Goal: Task Accomplishment & Management: Manage account settings

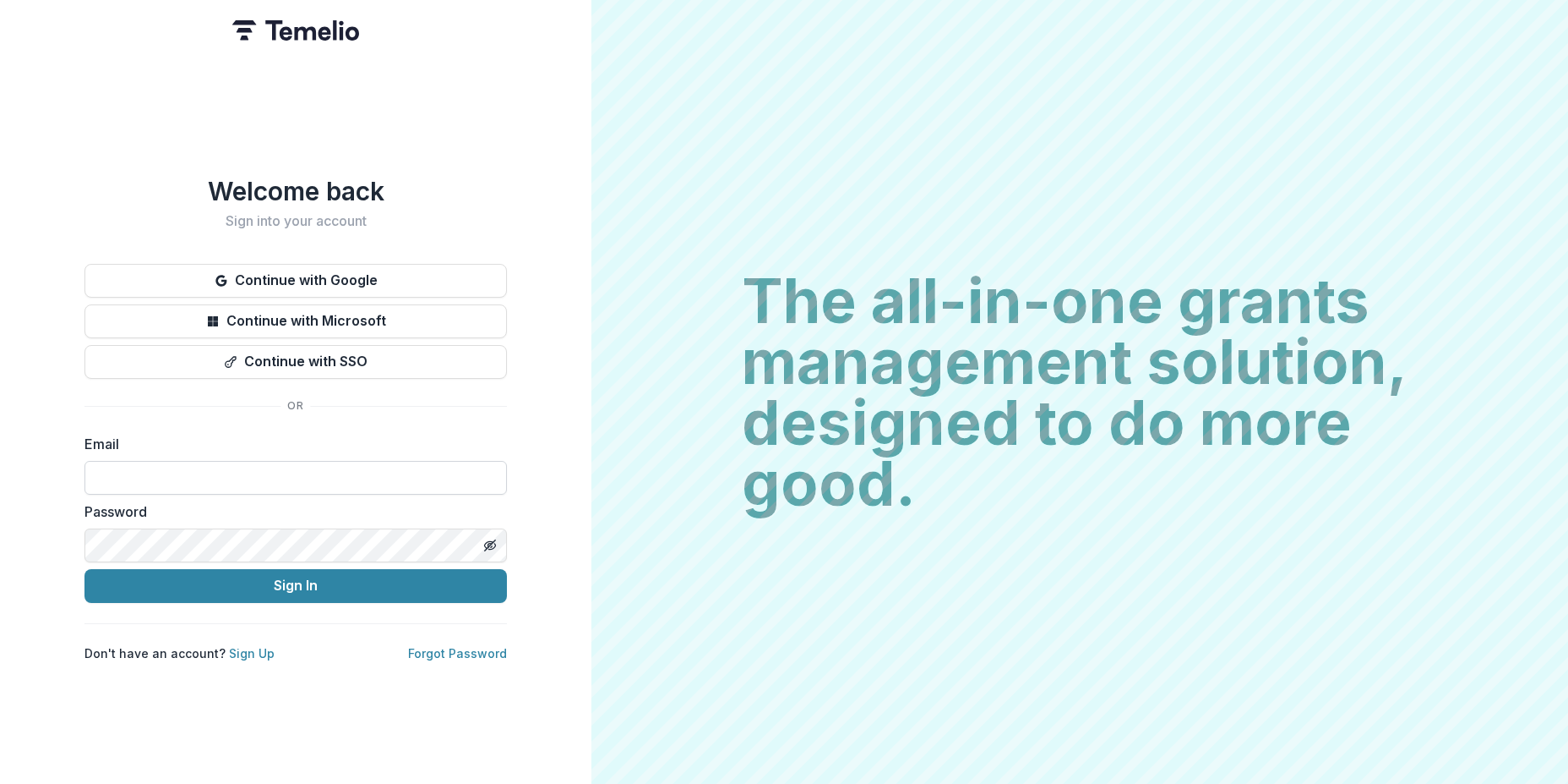
click at [251, 467] on input at bounding box center [295, 478] width 423 height 34
type input "**********"
click at [339, 583] on button "Sign In" at bounding box center [295, 586] width 423 height 34
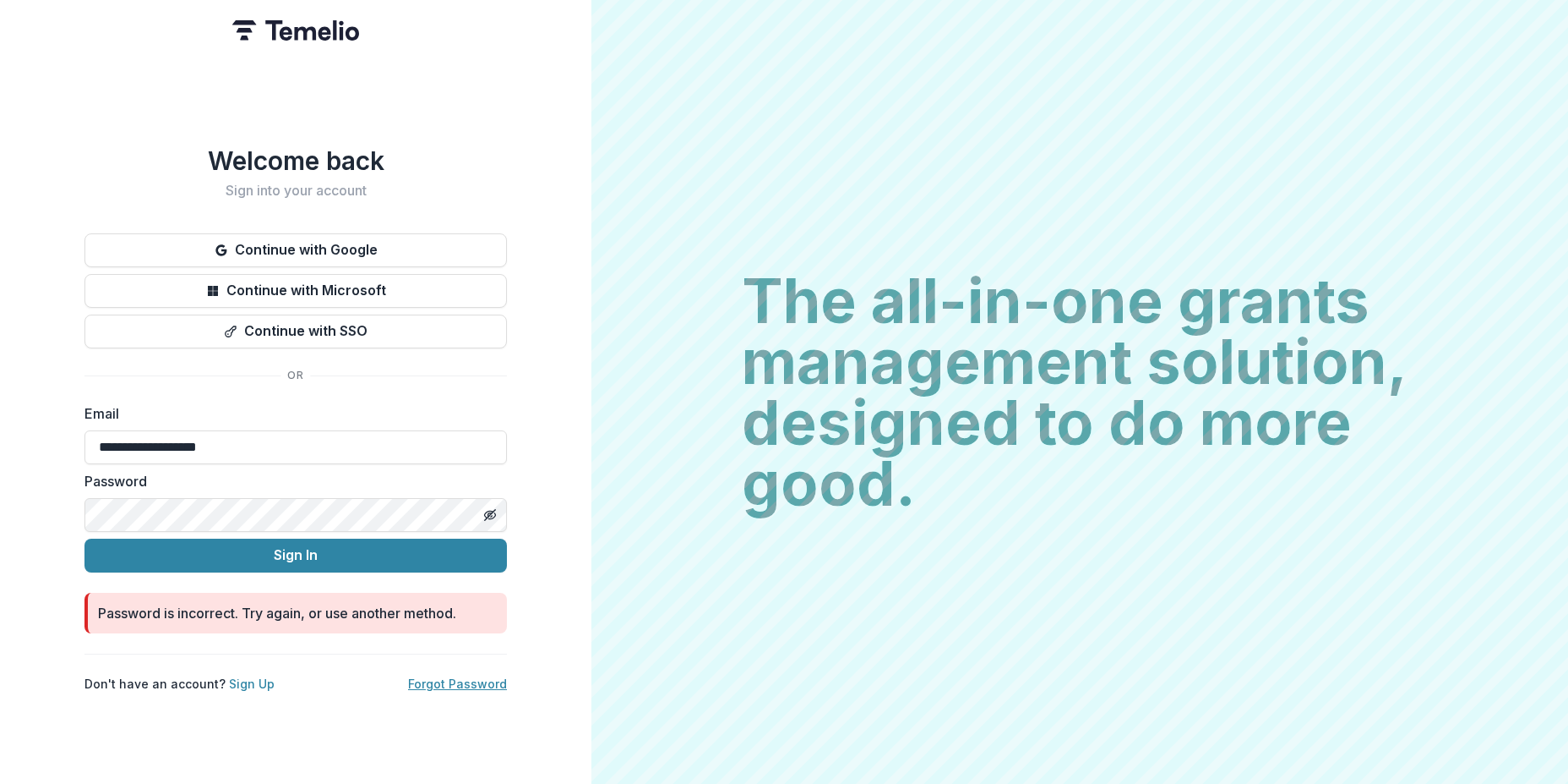
click at [441, 677] on link "Forgot Password" at bounding box center [456, 684] width 98 height 14
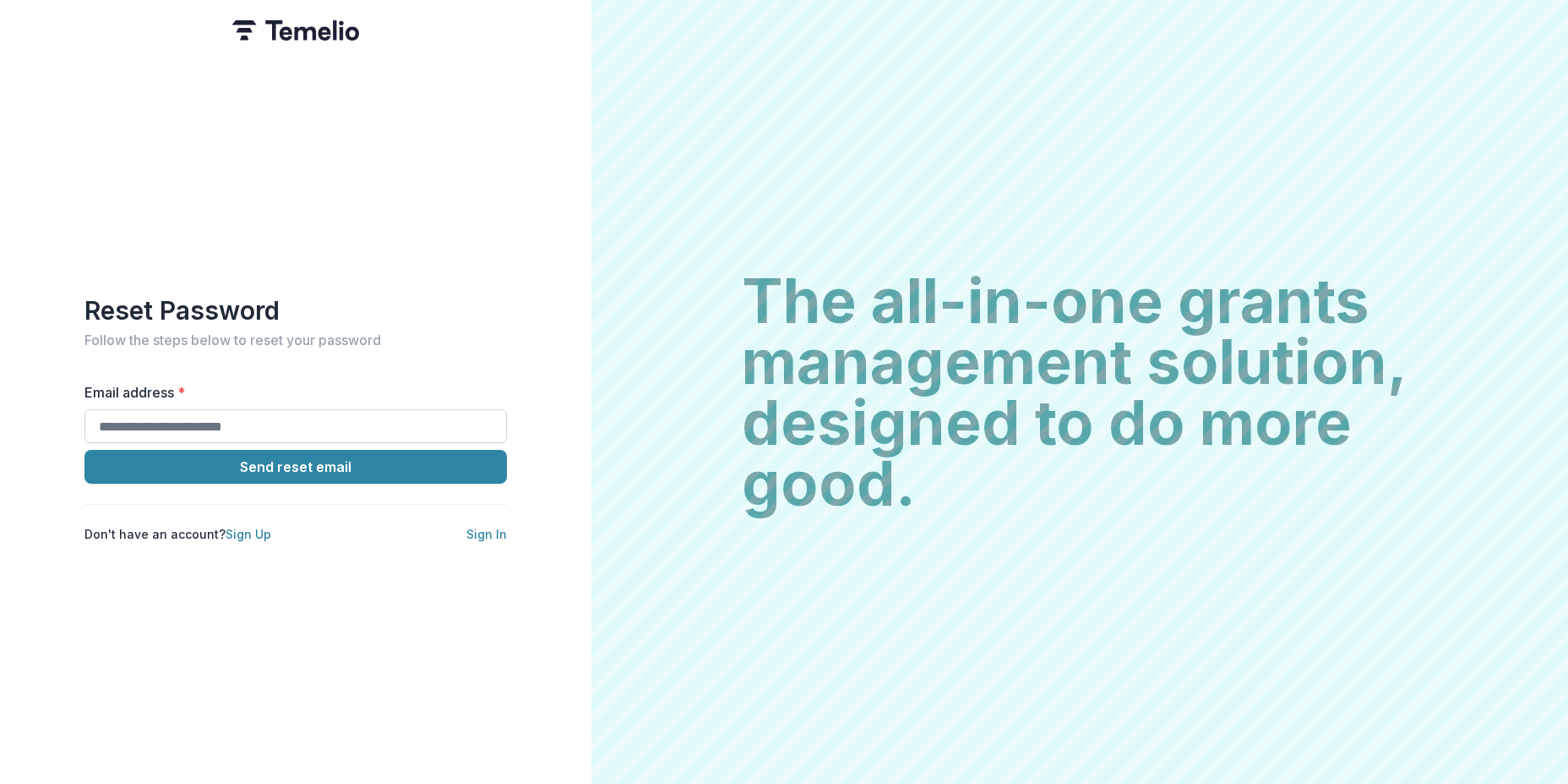
click at [244, 414] on input "Email address *" at bounding box center [295, 426] width 423 height 34
type input "**********"
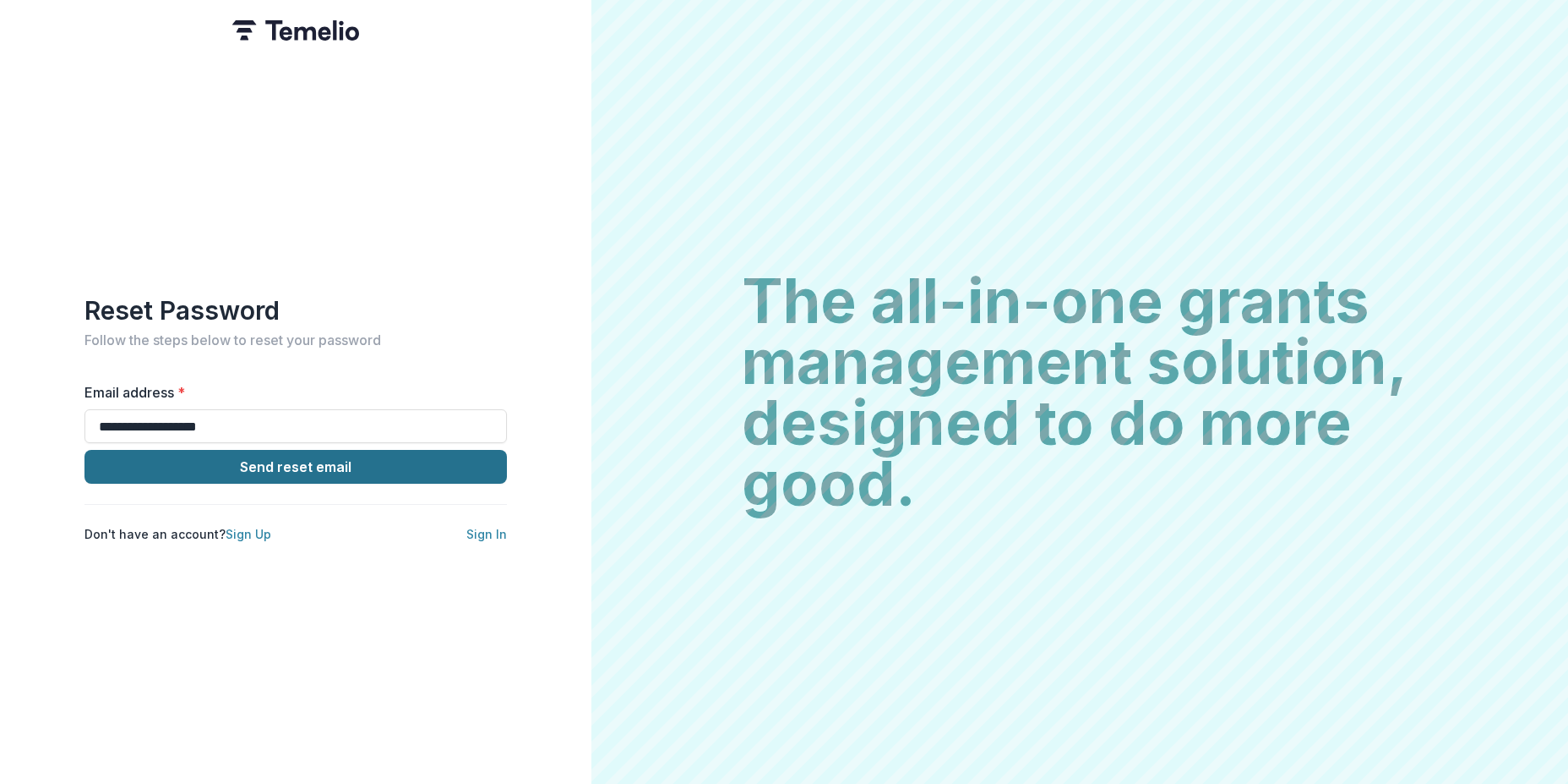
click at [371, 464] on button "Send reset email" at bounding box center [295, 467] width 423 height 34
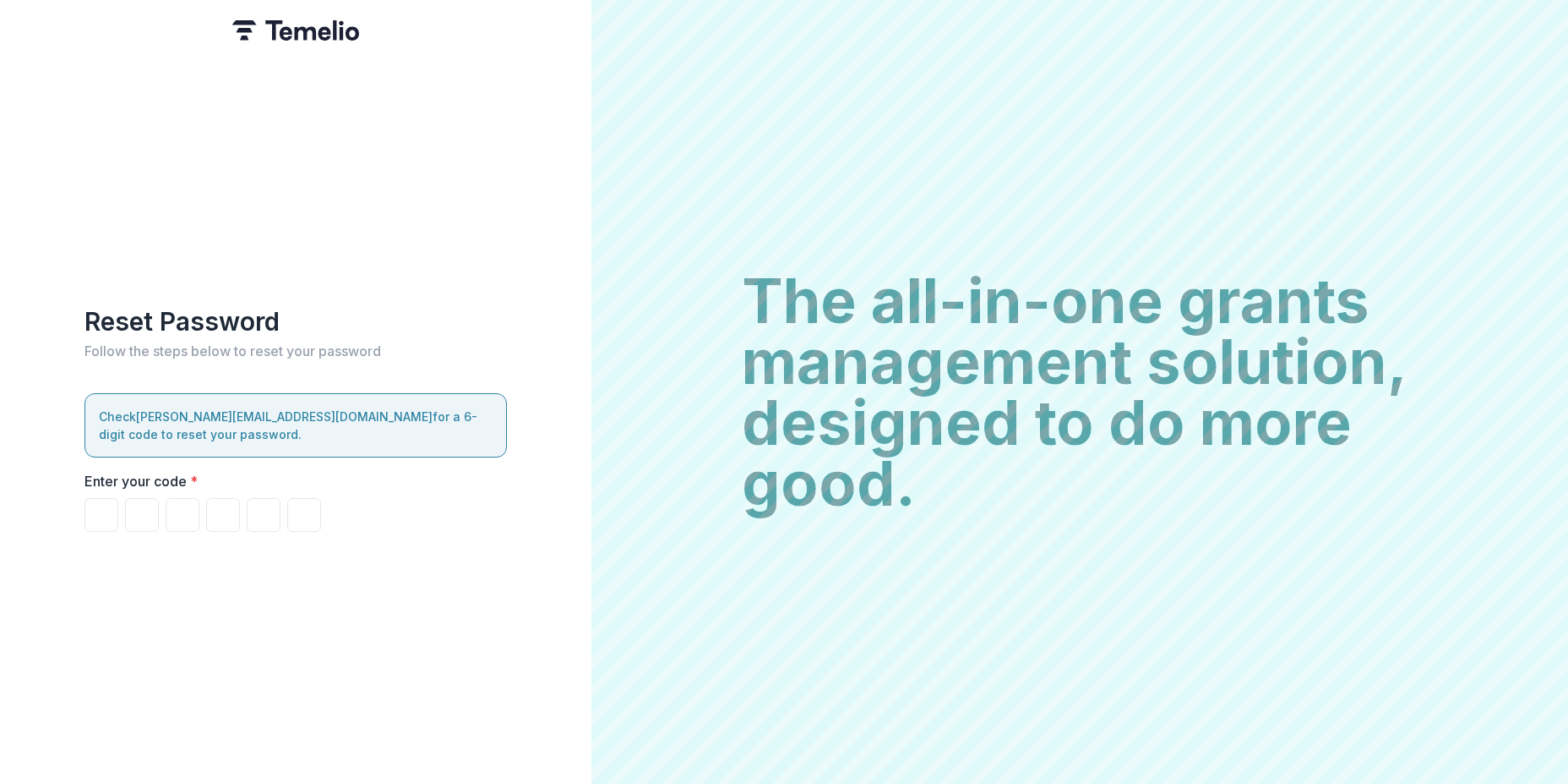
type input "*"
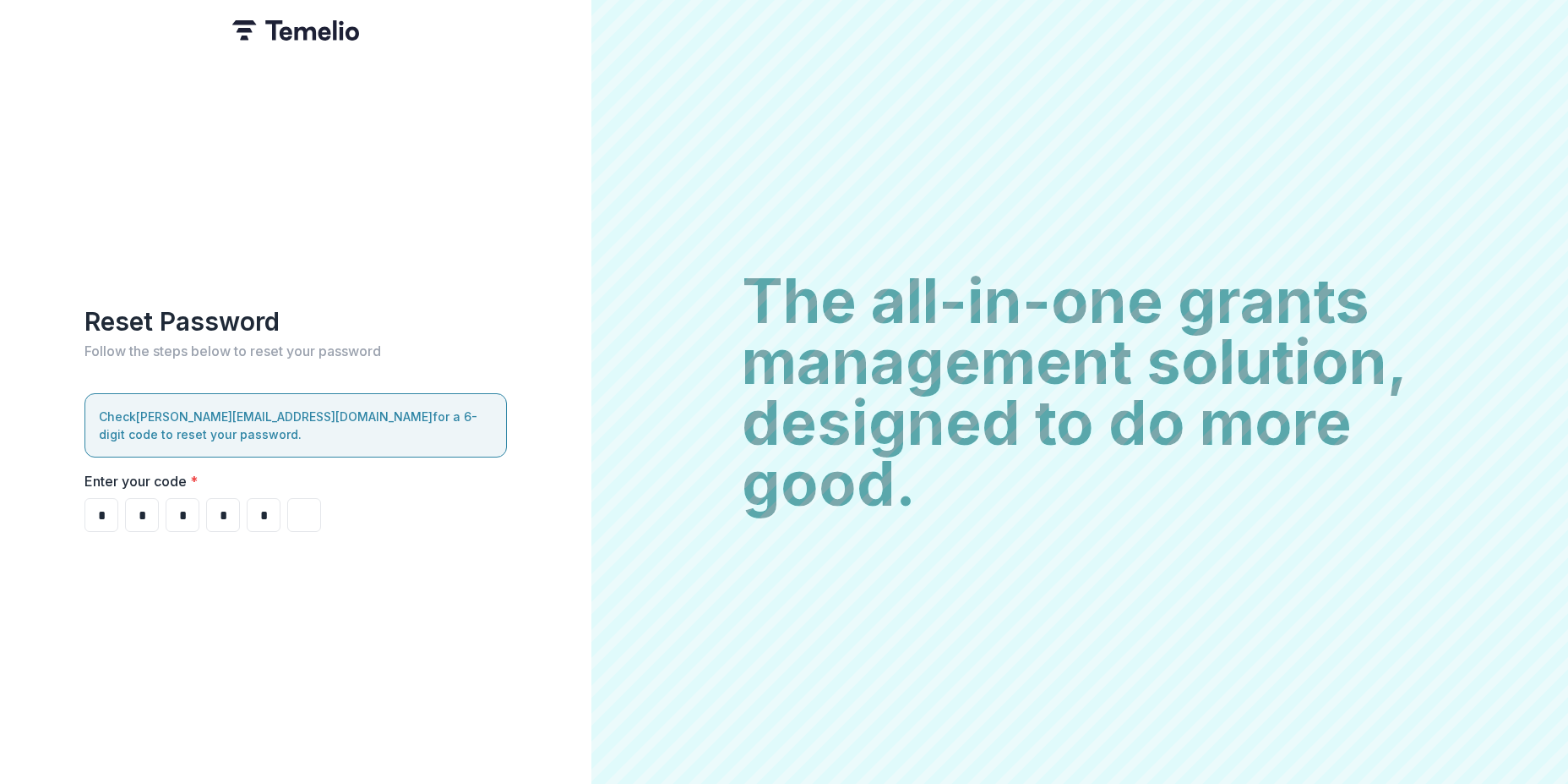
type input "*"
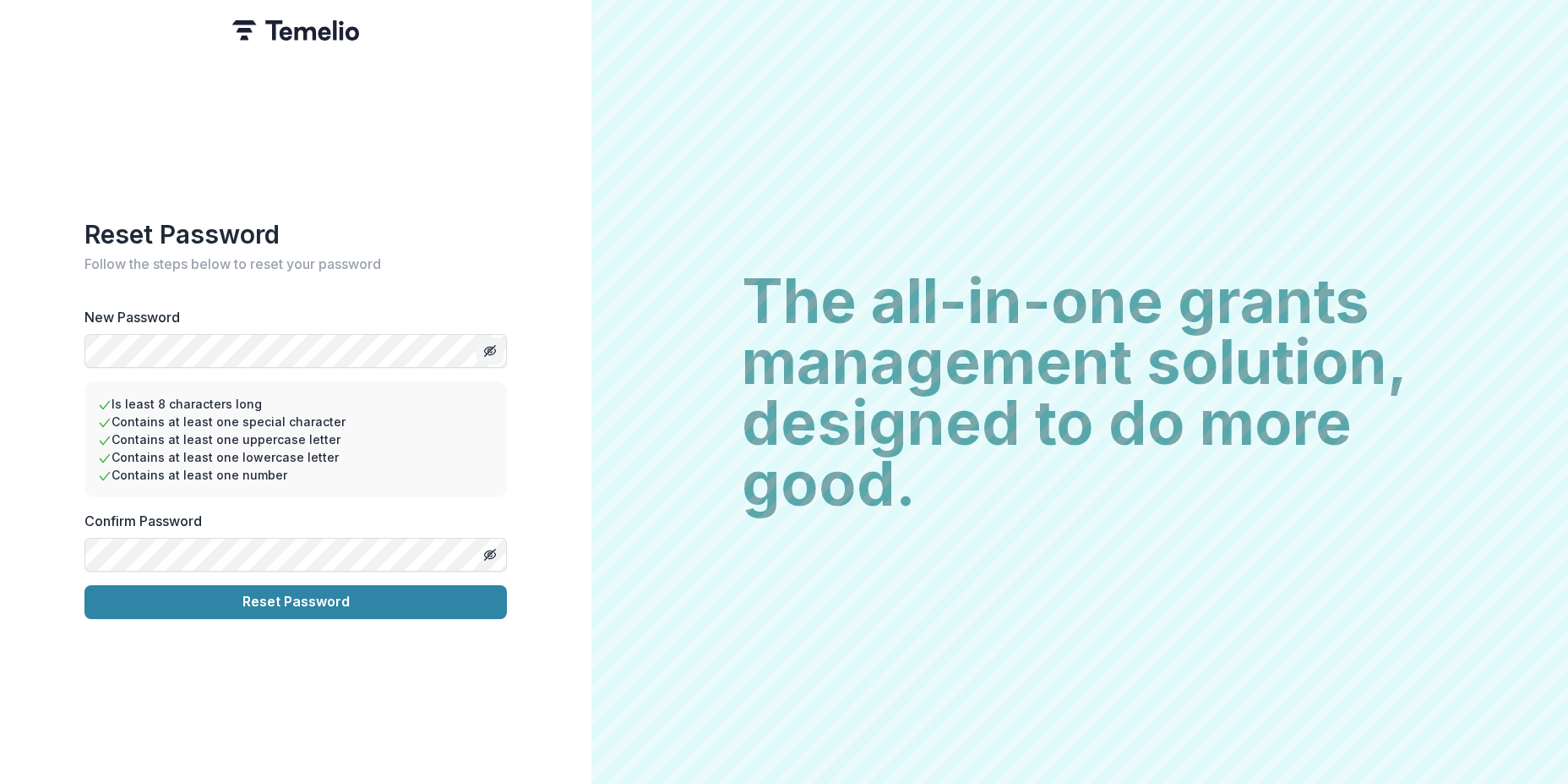
click at [486, 353] on button "Toggle password visibility" at bounding box center [489, 350] width 27 height 27
click at [60, 340] on div "Reset Password Follow the steps below to reset your password New Password Is le…" at bounding box center [295, 392] width 592 height 784
click at [382, 597] on button "Reset Password" at bounding box center [295, 602] width 423 height 34
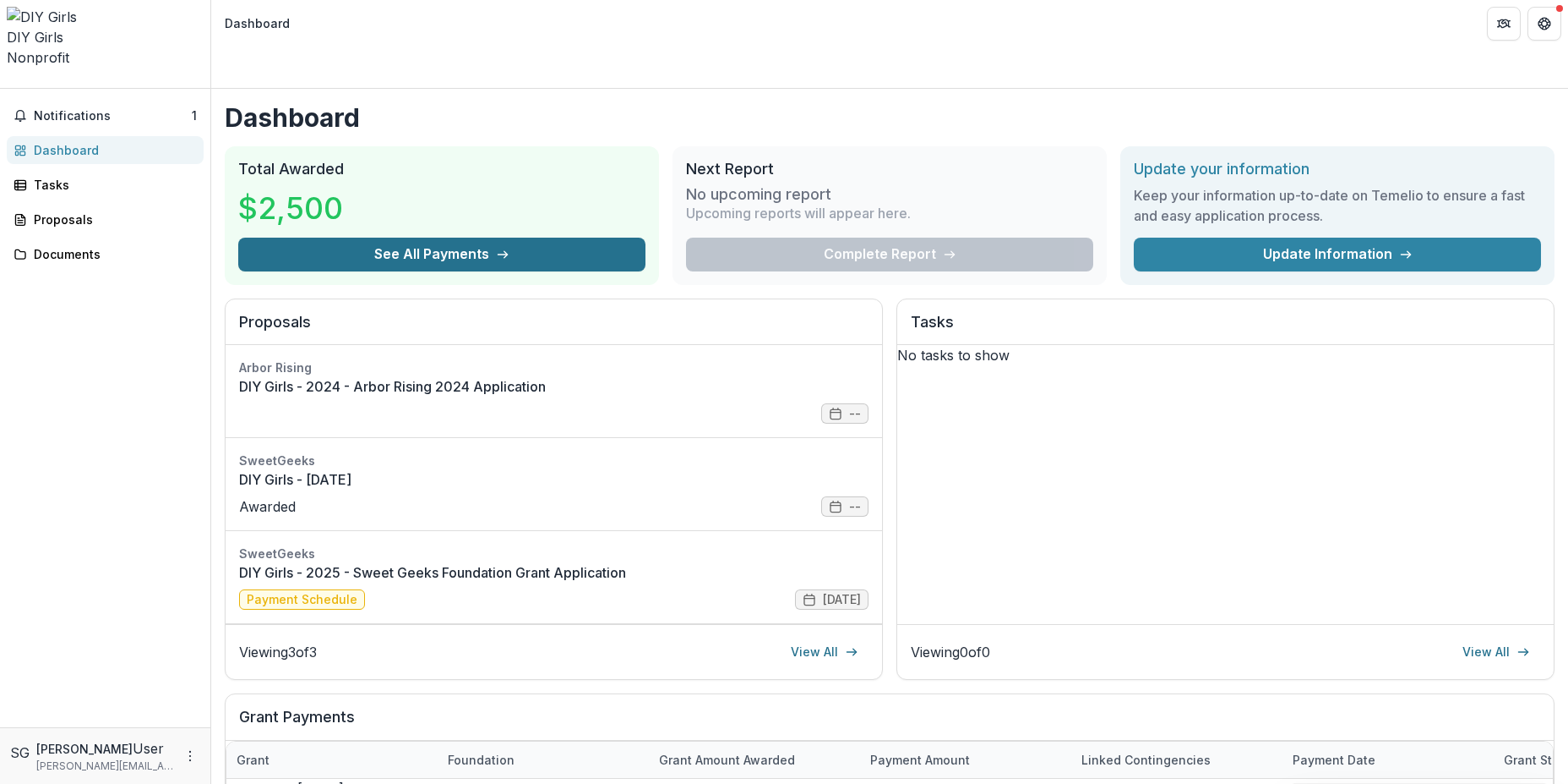
click at [454, 238] on button "See All Payments" at bounding box center [442, 255] width 408 height 34
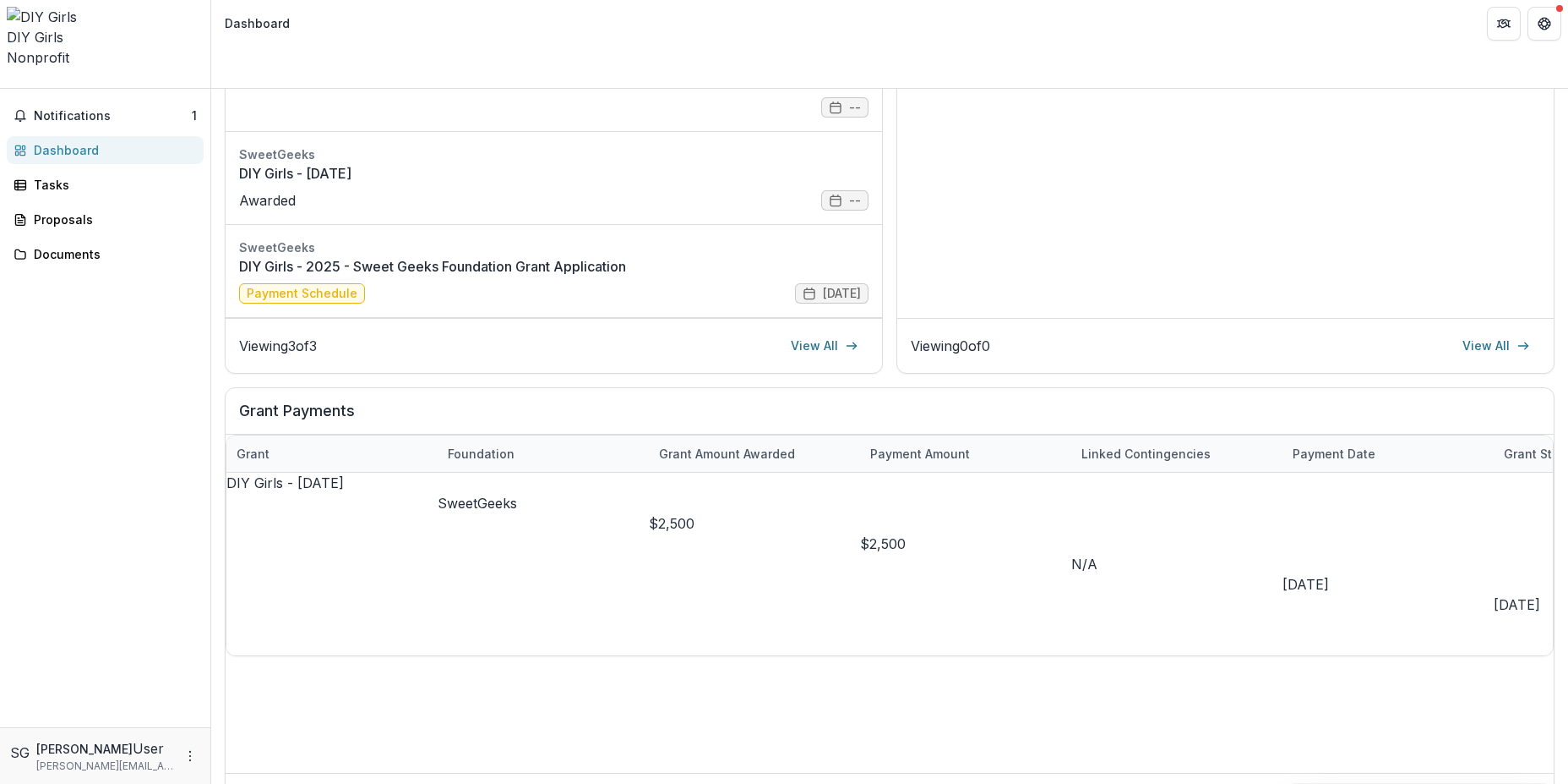
scroll to position [312, 0]
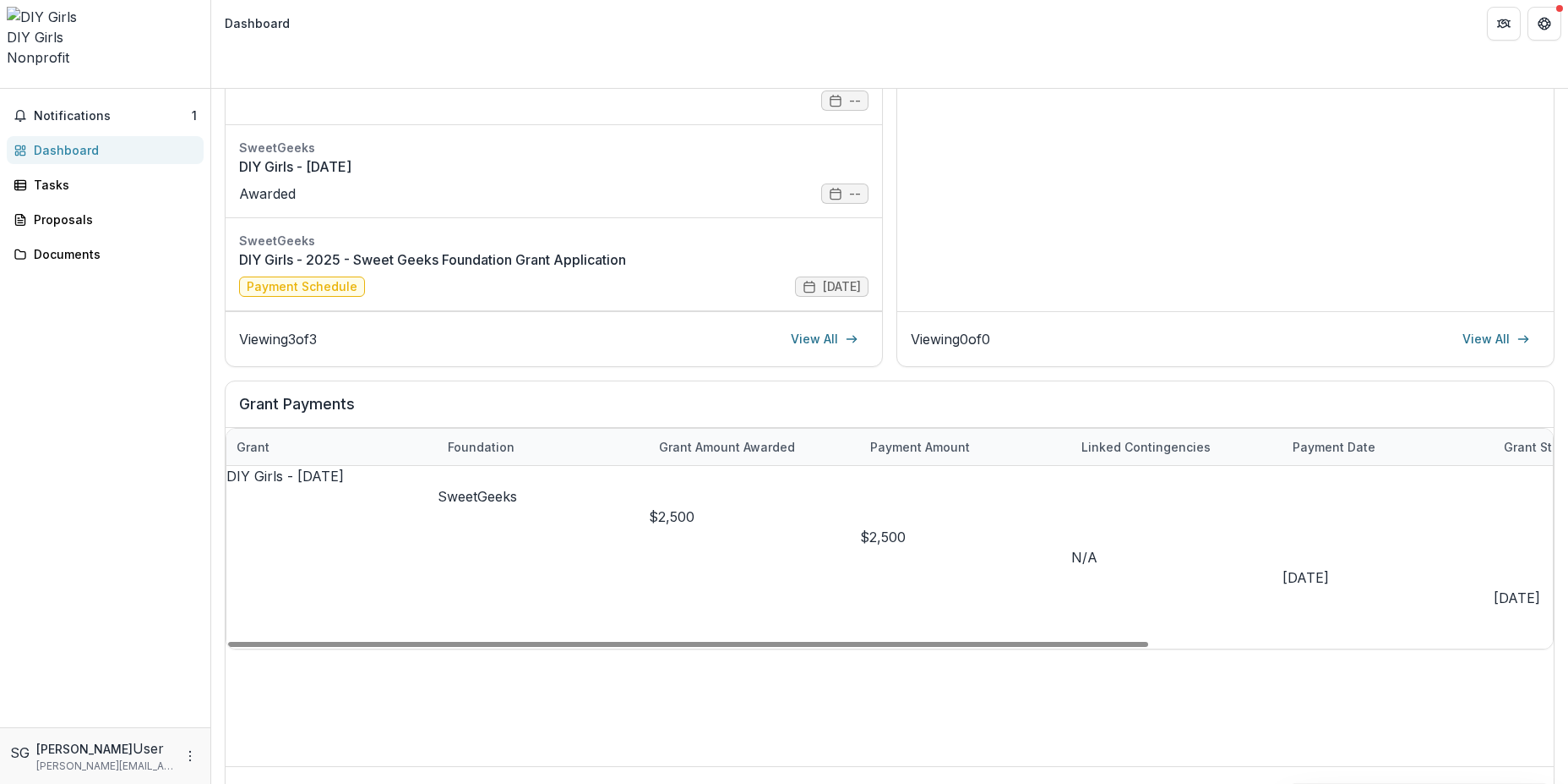
click at [377, 466] on div "DIY Girls - [DATE]" at bounding box center [332, 476] width 211 height 20
click at [1411, 567] on div "[DATE]" at bounding box center [1388, 577] width 211 height 20
click at [1411, 567] on div "05/23/2022" at bounding box center [1388, 577] width 211 height 20
click at [907, 526] on div "$2,500" at bounding box center [965, 536] width 211 height 20
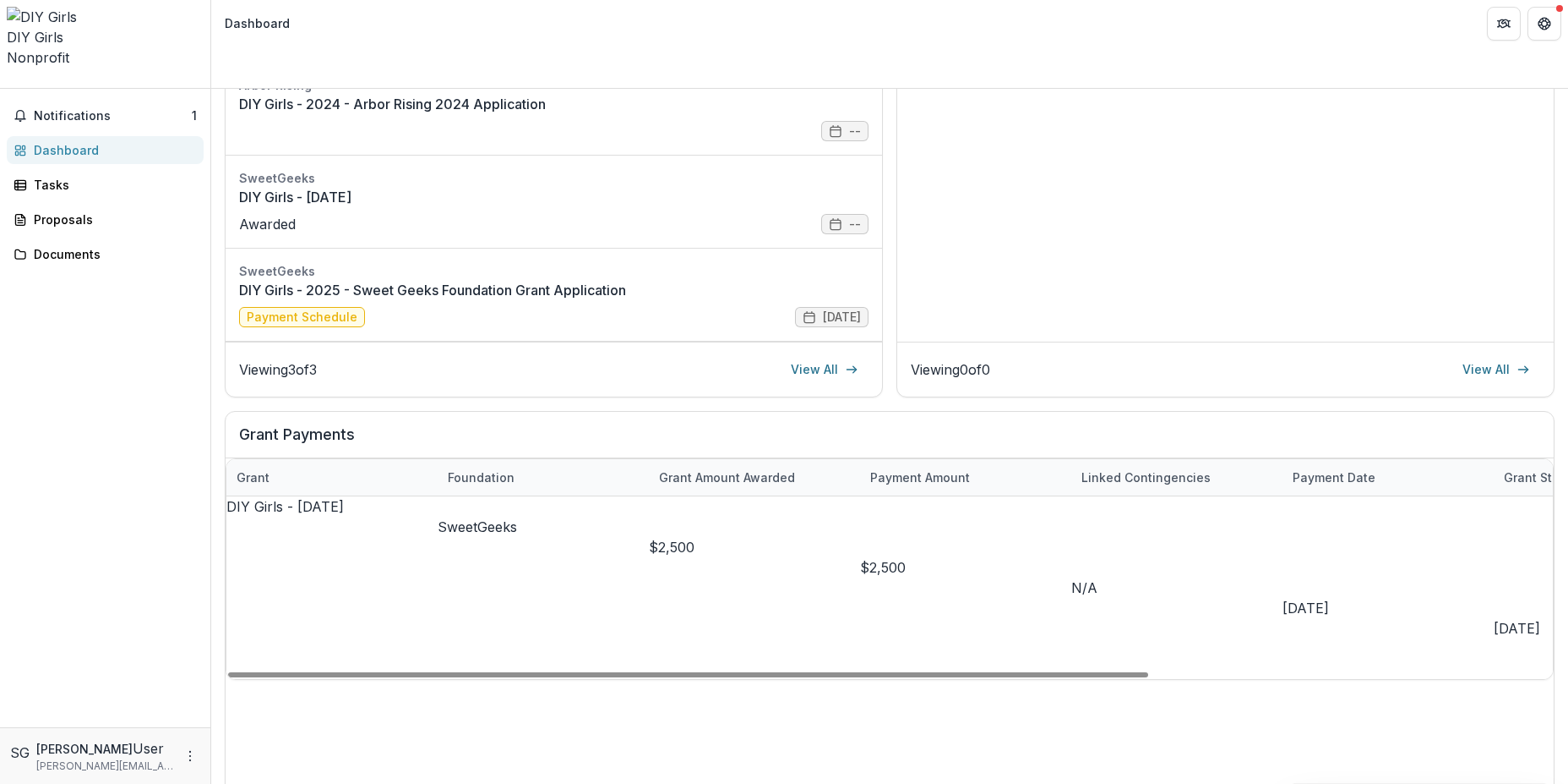
scroll to position [124, 0]
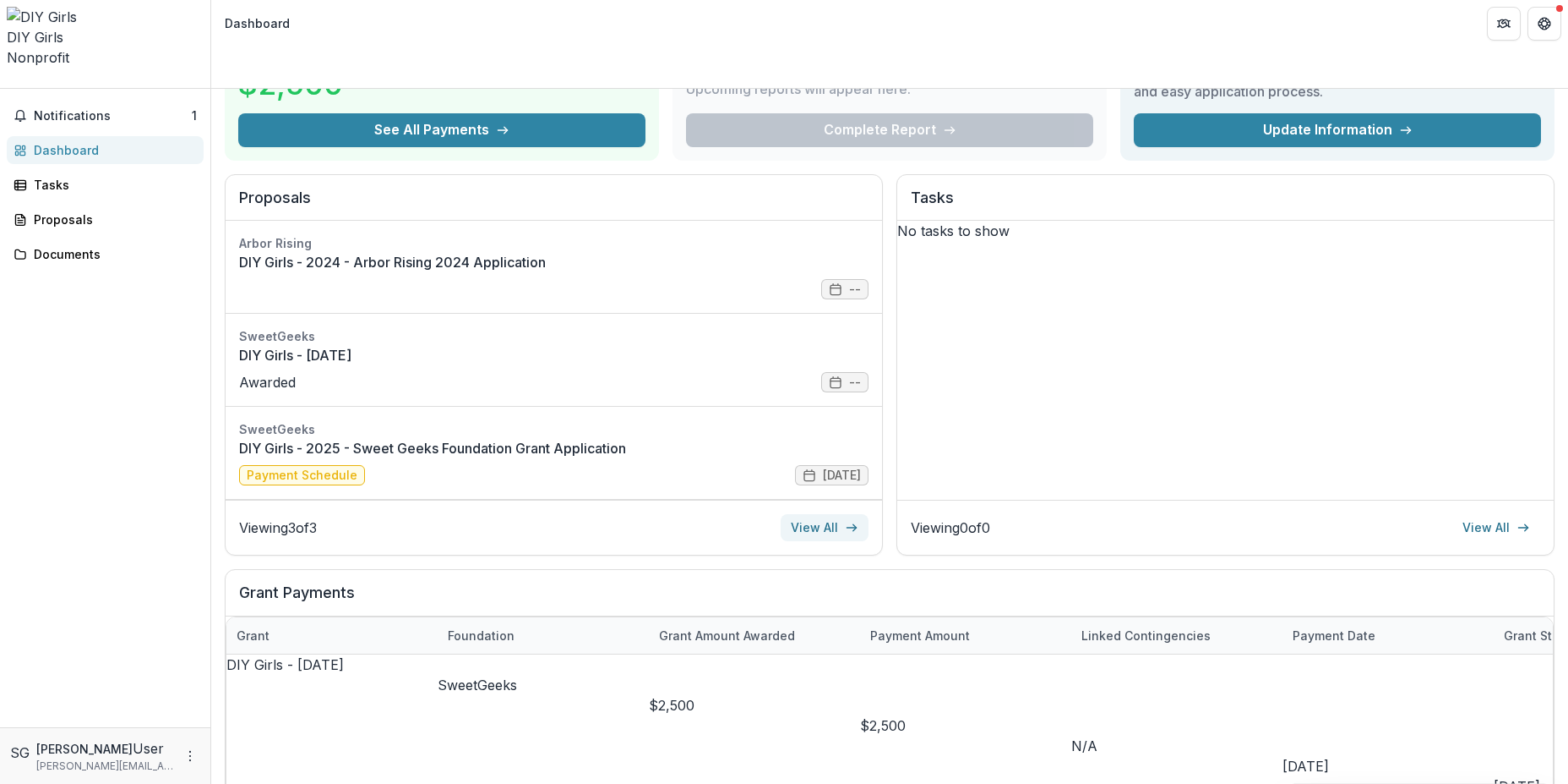
click at [852, 520] on icon at bounding box center [852, 527] width 14 height 14
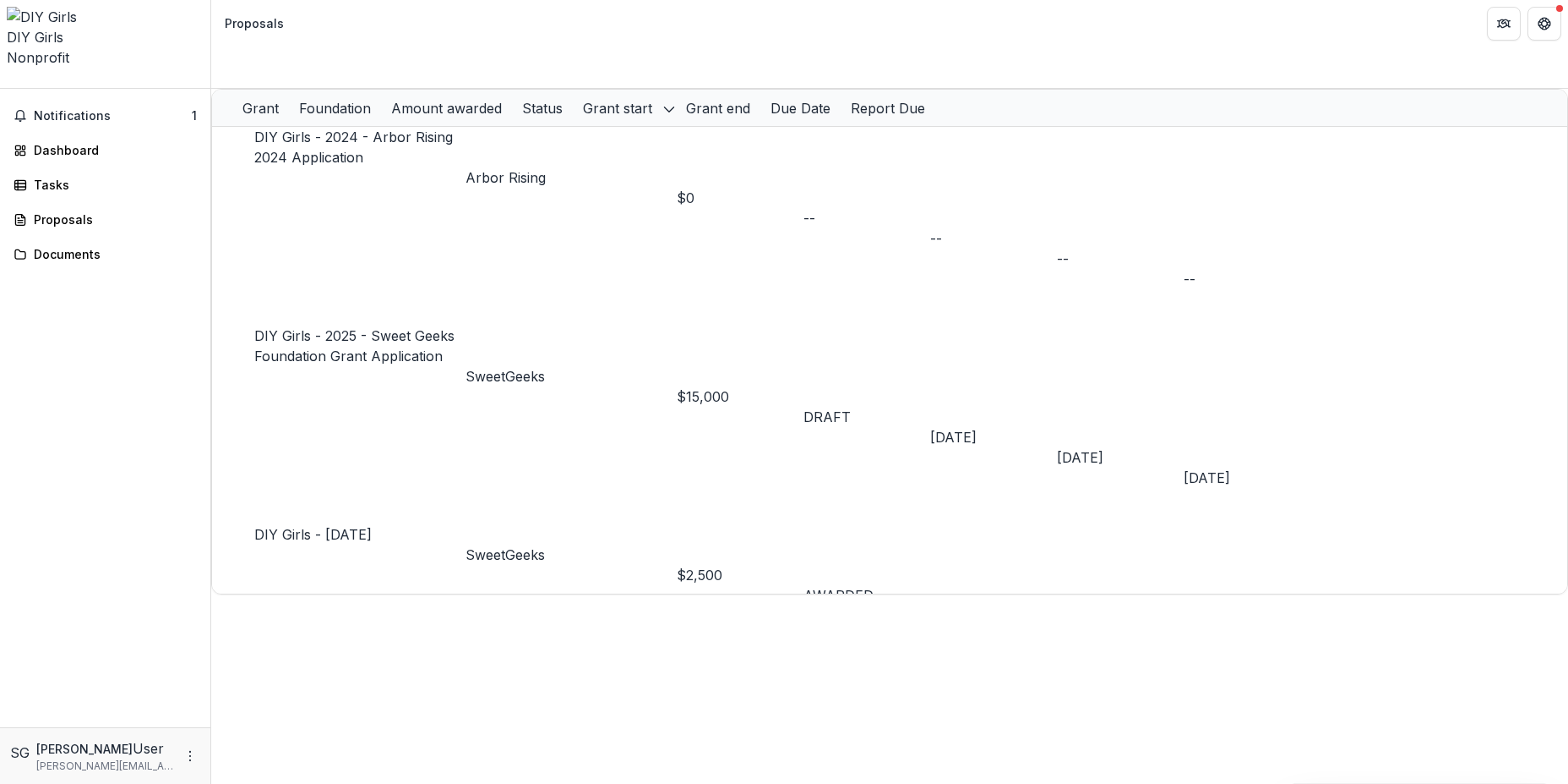
click at [794, 386] on div "$15,000" at bounding box center [740, 396] width 126 height 20
click at [106, 109] on span "Notifications" at bounding box center [112, 116] width 158 height 14
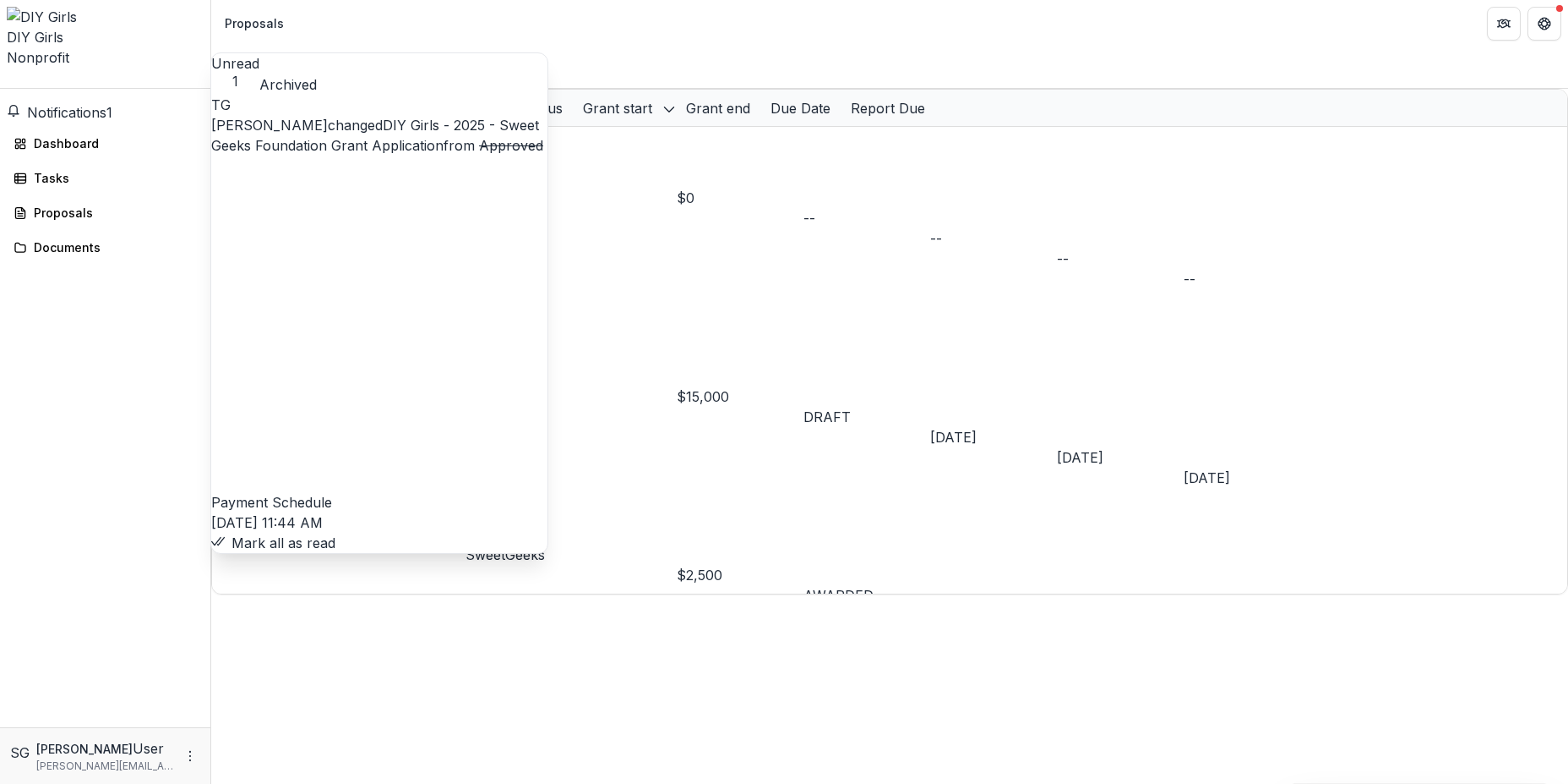
click at [492, 148] on link "DIY Girls - 2025 - Sweet Geeks Foundation Grant Application" at bounding box center [375, 134] width 328 height 37
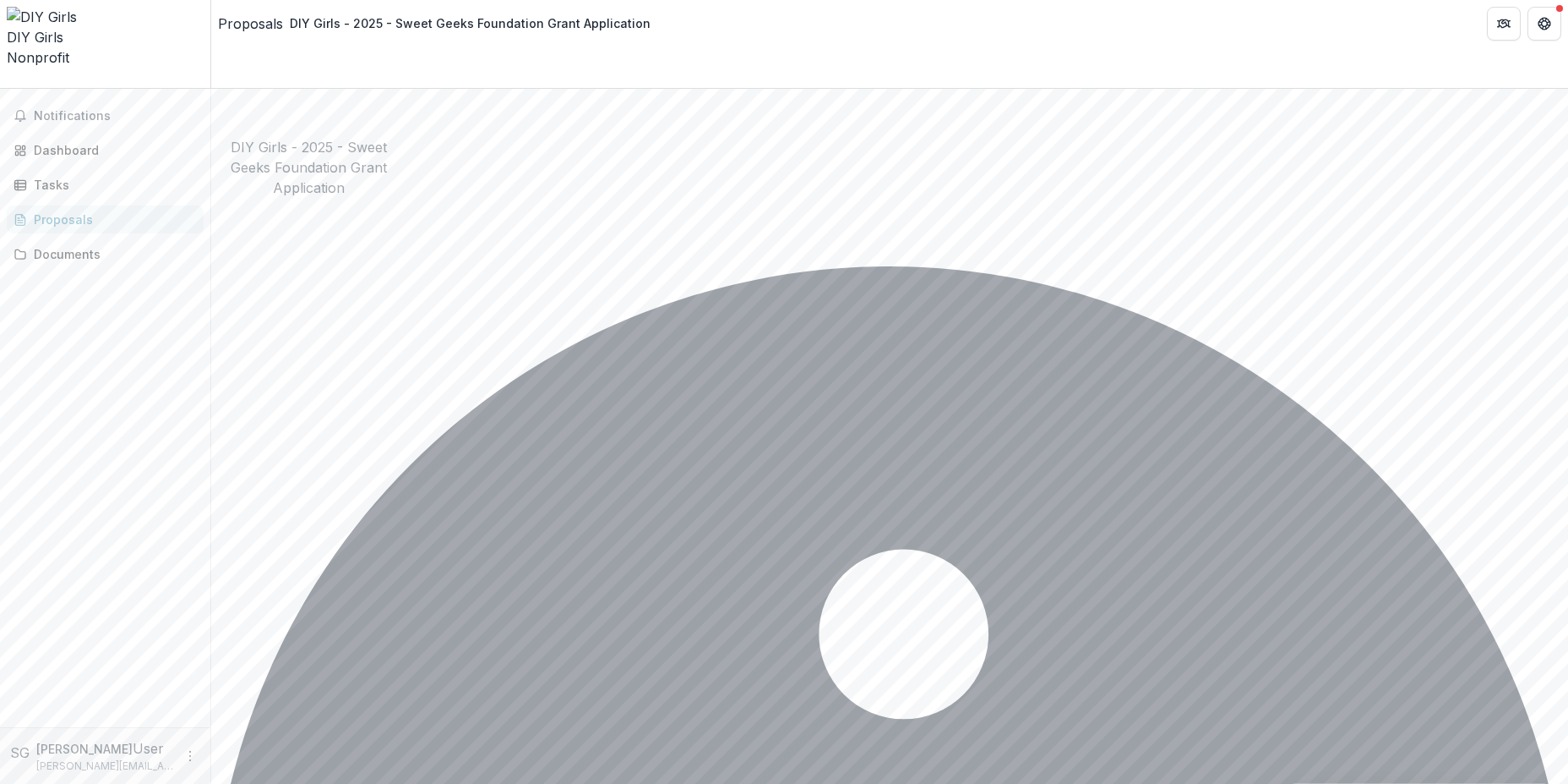
scroll to position [4300, 0]
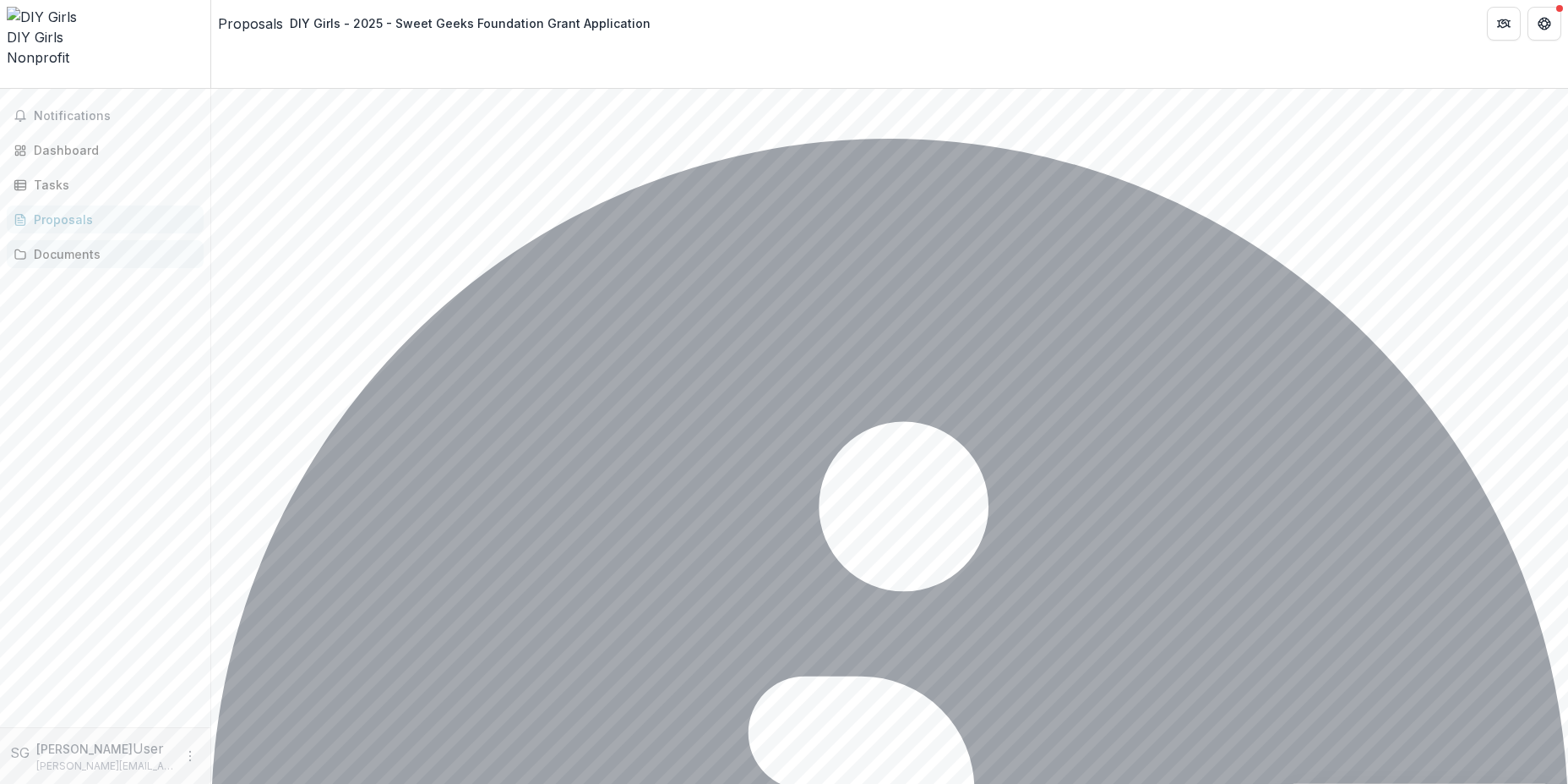
click at [76, 245] on div "Documents" at bounding box center [111, 254] width 156 height 18
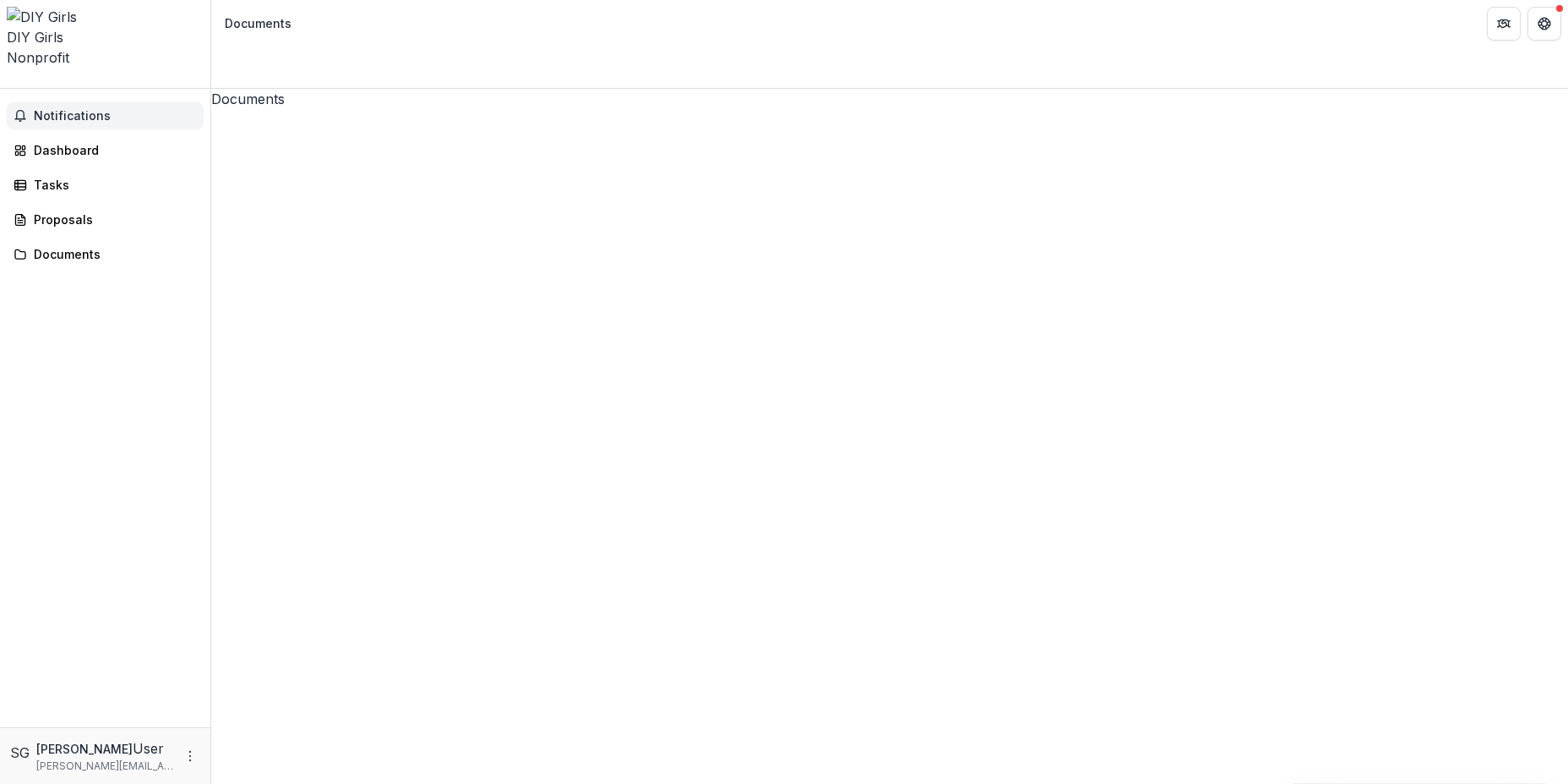
click at [77, 109] on span "Notifications" at bounding box center [115, 116] width 163 height 14
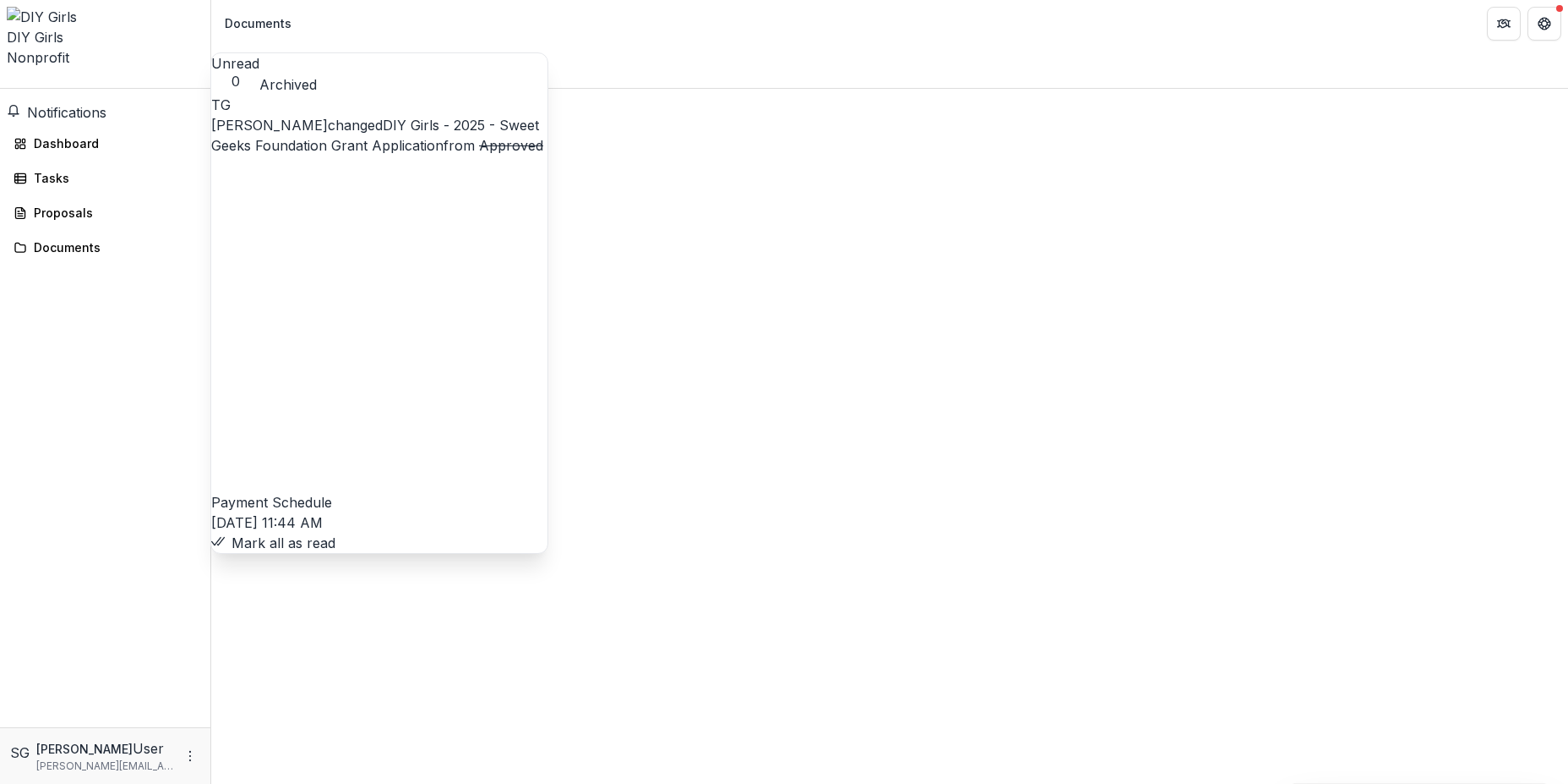
click at [71, 27] on div "DIY Girls" at bounding box center [105, 37] width 197 height 20
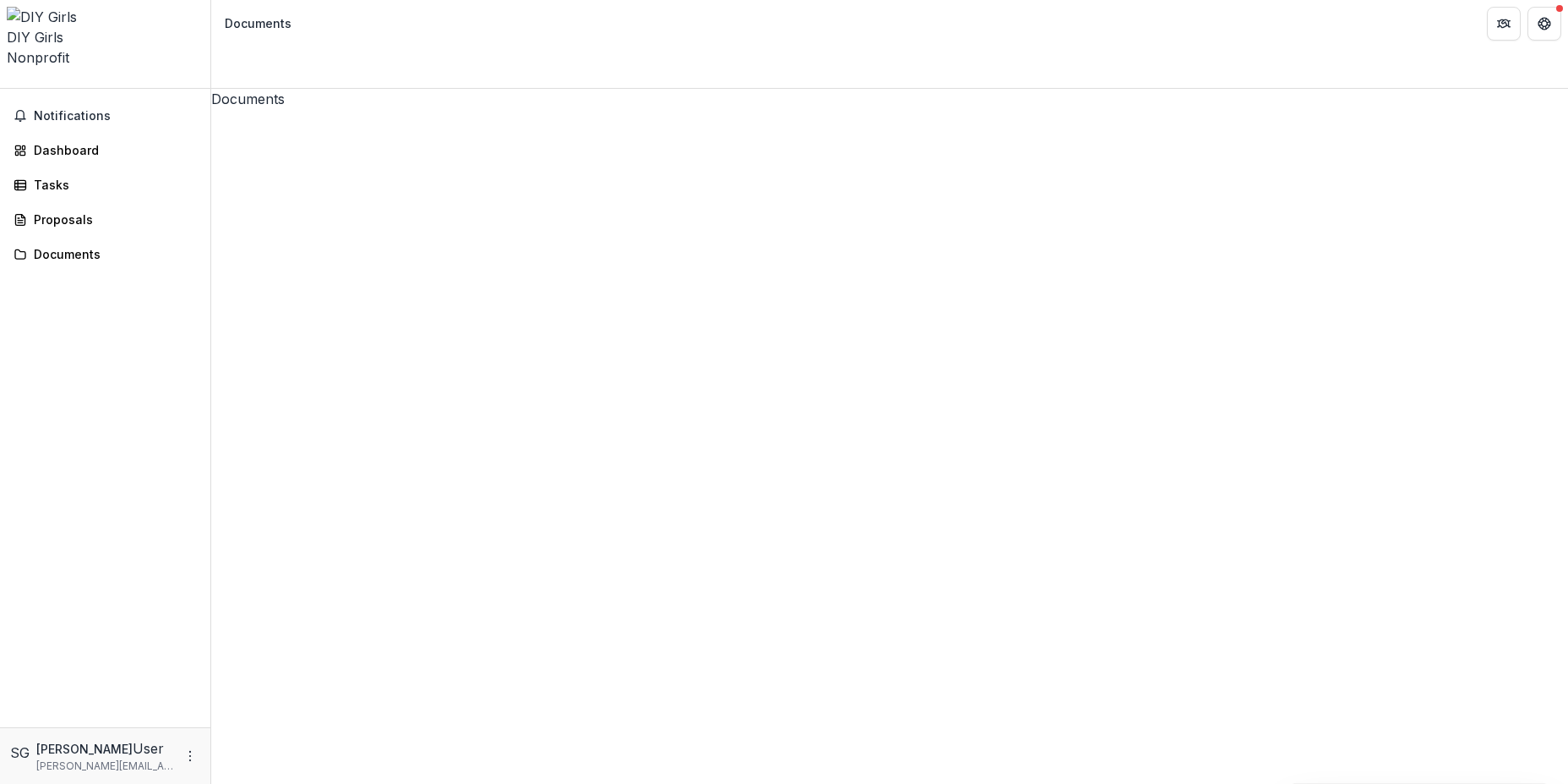
click at [22, 19] on img at bounding box center [105, 17] width 197 height 20
